Goal: Information Seeking & Learning: Understand process/instructions

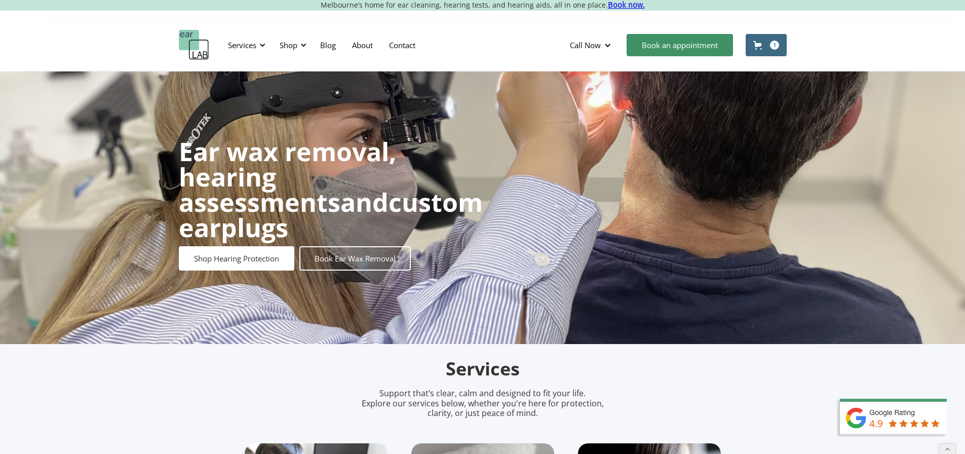
click at [199, 51] on img "home" at bounding box center [194, 45] width 30 height 30
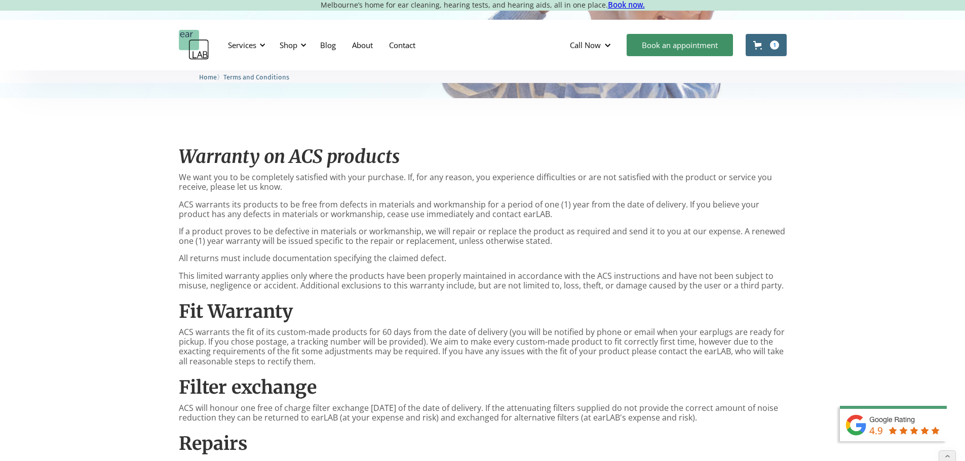
scroll to position [152, 0]
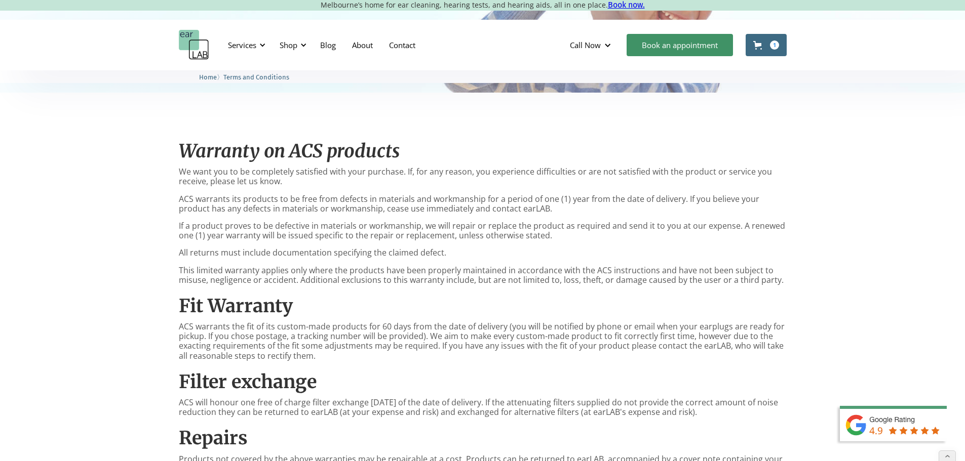
click at [531, 310] on h2 "Fit Warranty" at bounding box center [483, 306] width 608 height 22
